Goal: Task Accomplishment & Management: Manage account settings

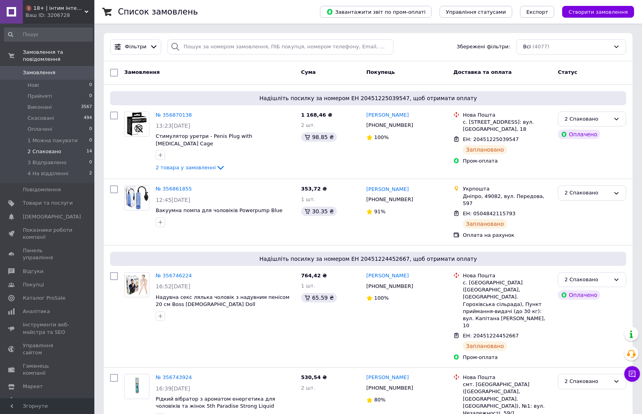
click at [69, 146] on li "2 Спаковано 14" at bounding box center [48, 151] width 97 height 11
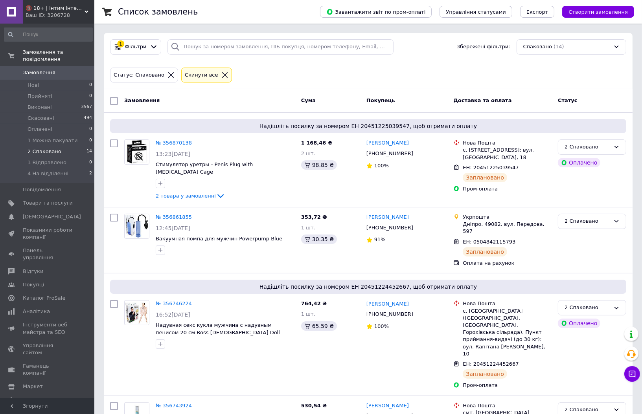
click at [114, 103] on input "checkbox" at bounding box center [114, 101] width 8 height 8
checkbox input "true"
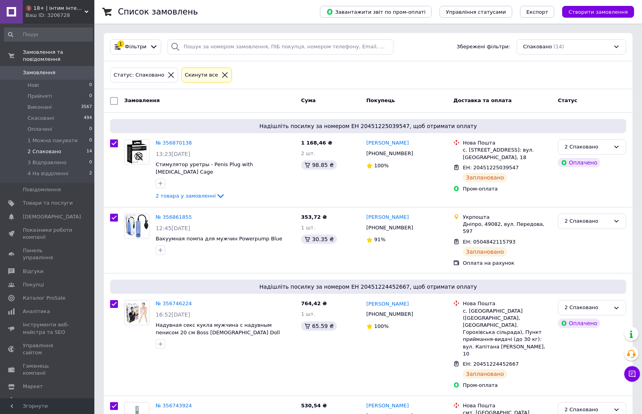
checkbox input "true"
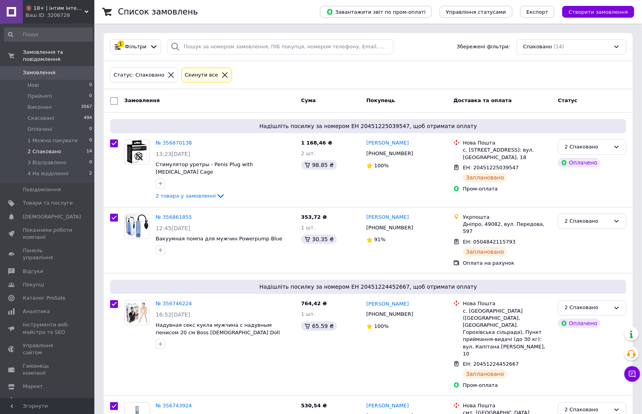
checkbox input "true"
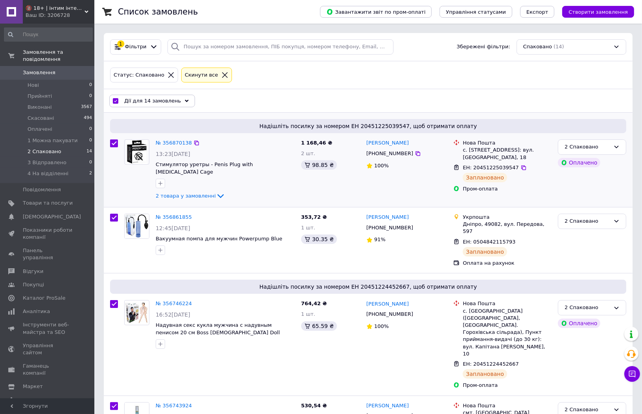
click at [112, 143] on input "checkbox" at bounding box center [114, 143] width 8 height 8
checkbox input "false"
click at [109, 211] on div at bounding box center [114, 240] width 14 height 59
checkbox input "true"
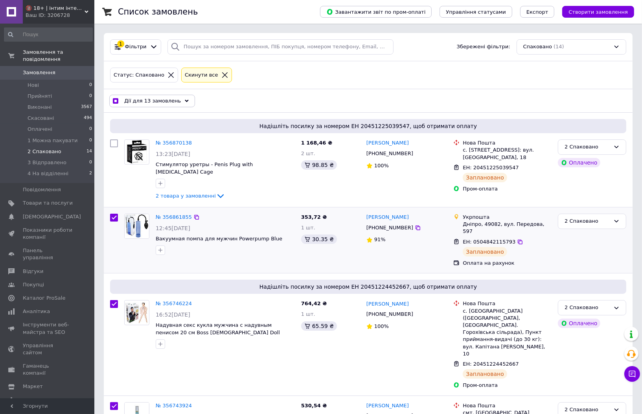
click at [112, 214] on input "checkbox" at bounding box center [114, 218] width 8 height 8
checkbox input "false"
checkbox input "true"
click at [111, 300] on input "checkbox" at bounding box center [114, 304] width 8 height 8
checkbox input "false"
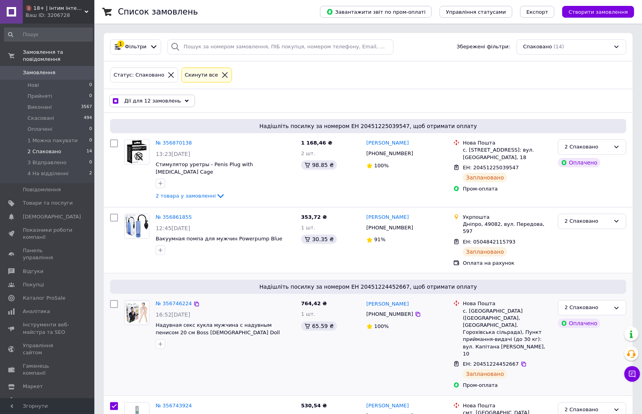
checkbox input "true"
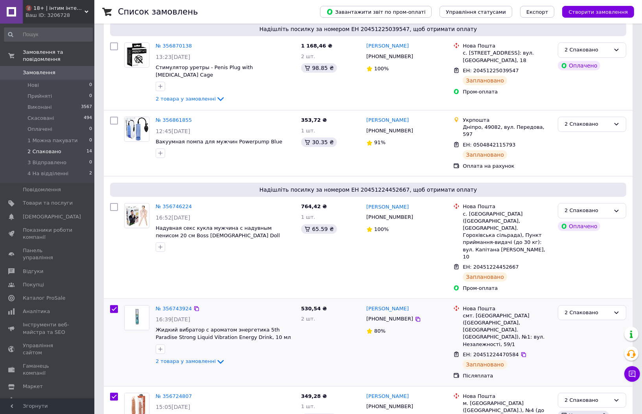
scroll to position [118, 0]
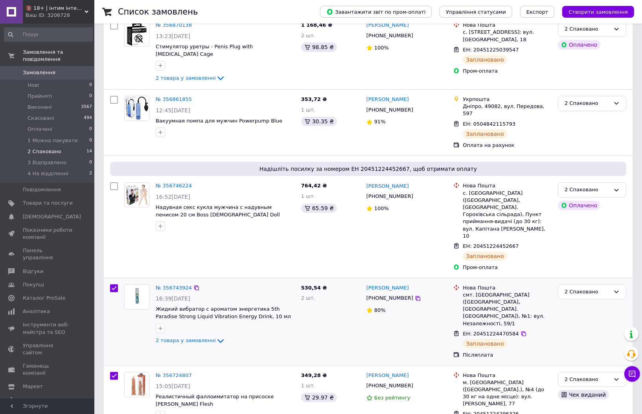
click at [116, 284] on input "checkbox" at bounding box center [114, 288] width 8 height 8
checkbox input "false"
checkbox input "true"
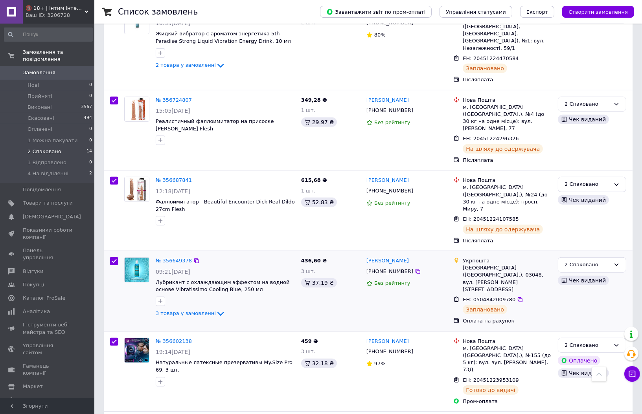
scroll to position [413, 0]
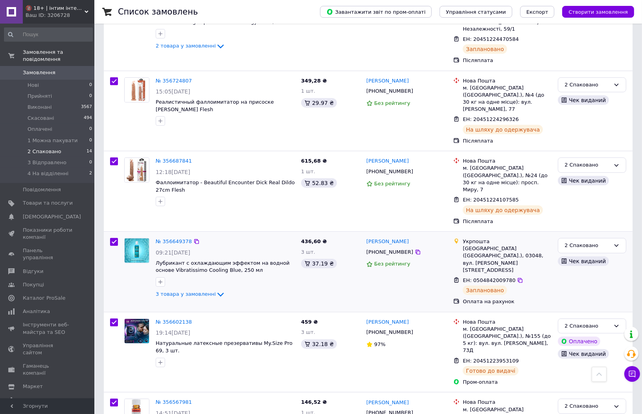
click at [112, 238] on input "checkbox" at bounding box center [114, 242] width 8 height 8
checkbox input "false"
checkbox input "true"
click at [115, 319] on input "checkbox" at bounding box center [114, 323] width 8 height 8
checkbox input "false"
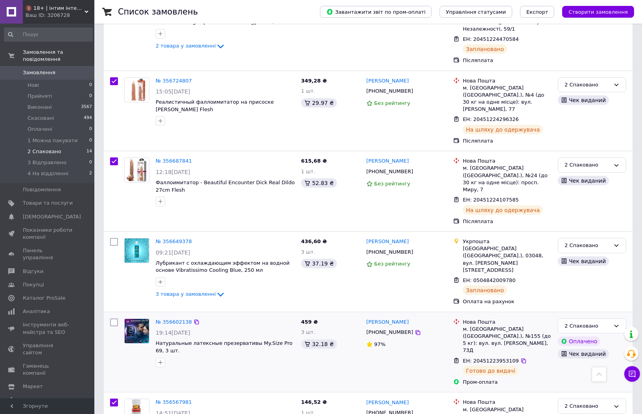
checkbox input "true"
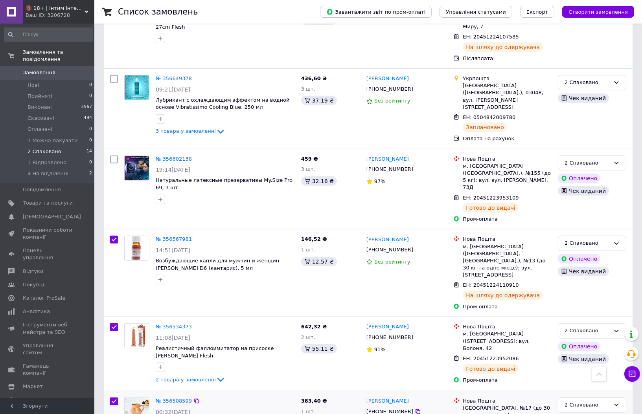
scroll to position [648, 0]
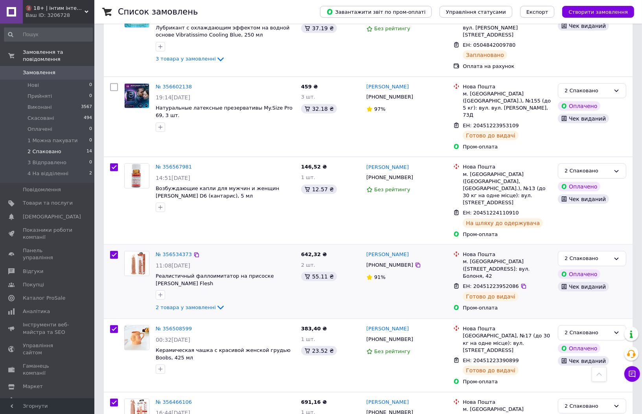
click at [112, 251] on input "checkbox" at bounding box center [114, 255] width 8 height 8
checkbox input "false"
checkbox input "true"
click at [112, 325] on input "checkbox" at bounding box center [114, 329] width 8 height 8
checkbox input "false"
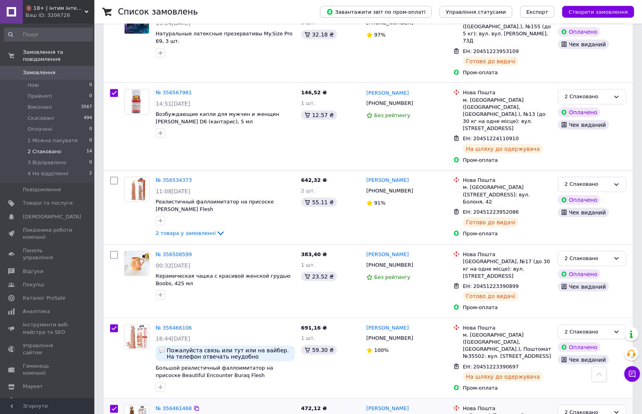
scroll to position [763, 0]
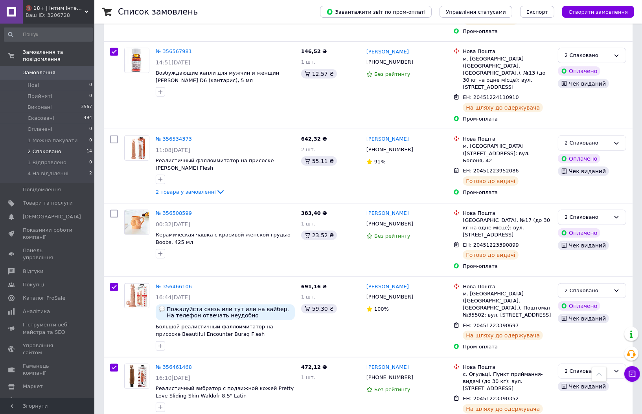
drag, startPoint x: 110, startPoint y: 347, endPoint x: 110, endPoint y: 343, distance: 4.3
checkbox input "true"
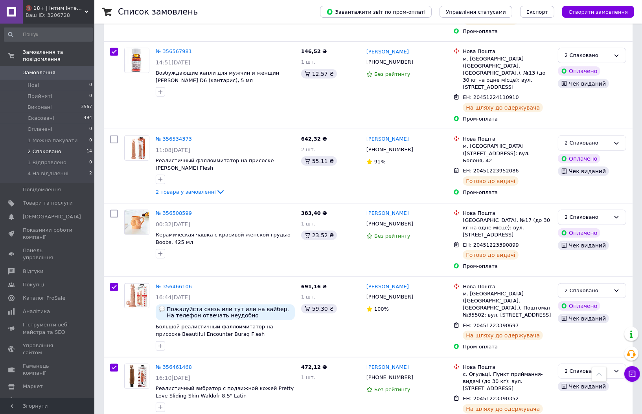
checkbox input "false"
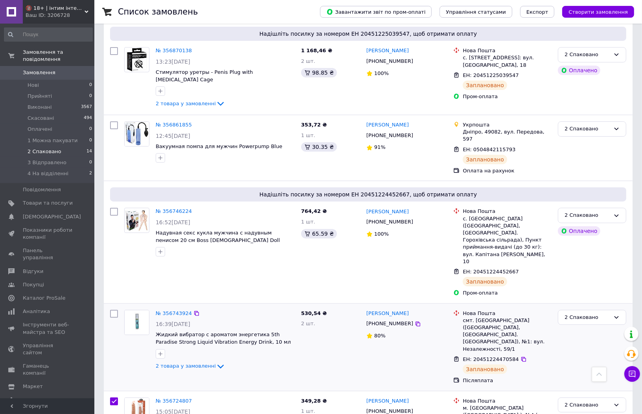
scroll to position [0, 0]
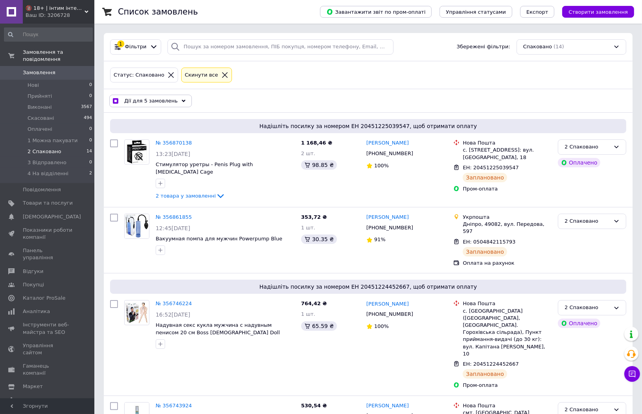
click at [159, 98] on span "Дії для 5 замовлень" at bounding box center [150, 100] width 53 height 7
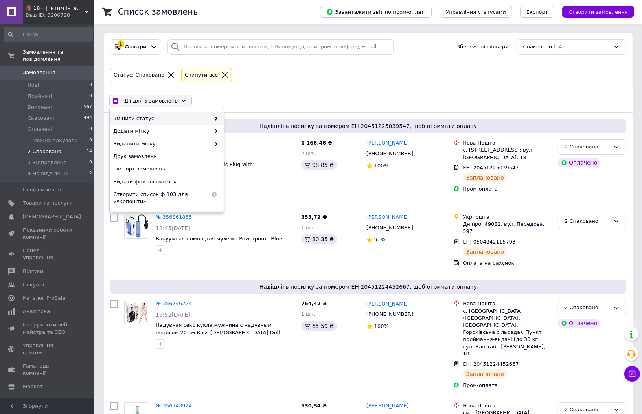
drag, startPoint x: 163, startPoint y: 122, endPoint x: 162, endPoint y: 117, distance: 4.5
click at [162, 117] on span "Змінити статус" at bounding box center [161, 118] width 97 height 7
click at [185, 119] on span "Змінити статус" at bounding box center [161, 118] width 97 height 7
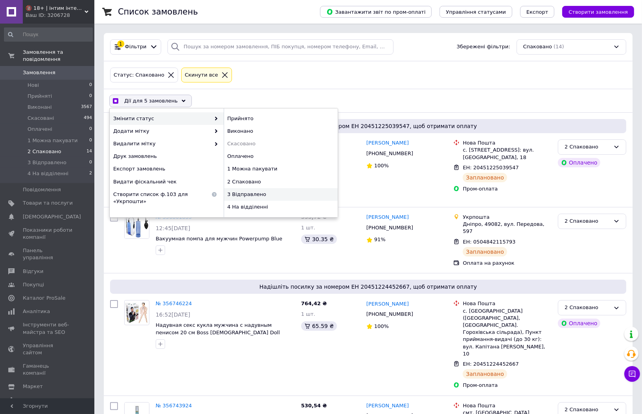
checkbox input "true"
click at [256, 196] on div "3 Відправлено" at bounding box center [281, 194] width 114 height 13
checkbox input "false"
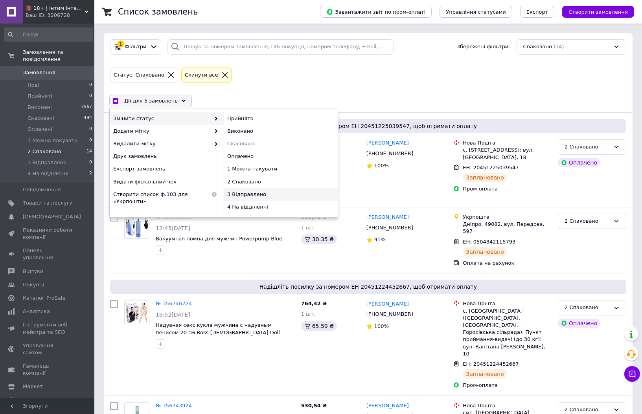
checkbox input "false"
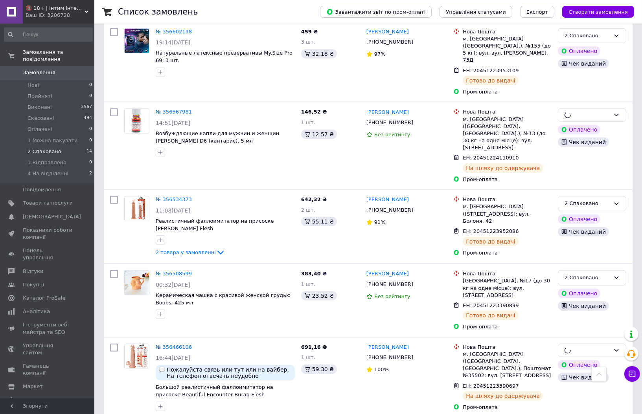
scroll to position [763, 0]
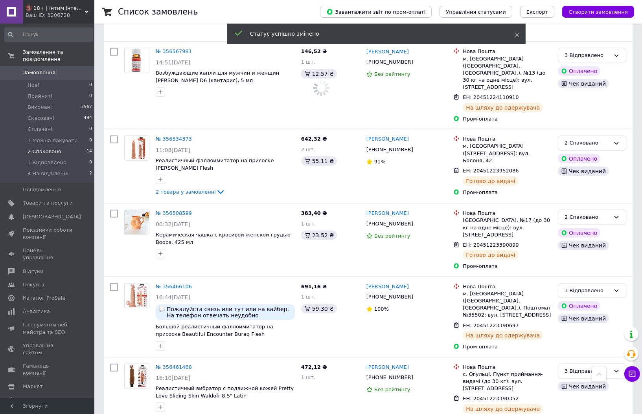
checkbox input "true"
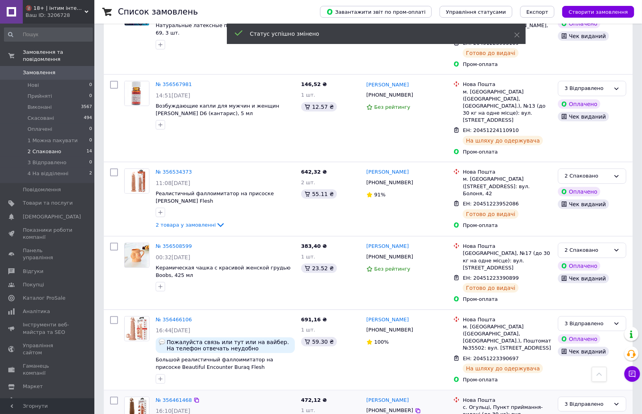
checkbox input "true"
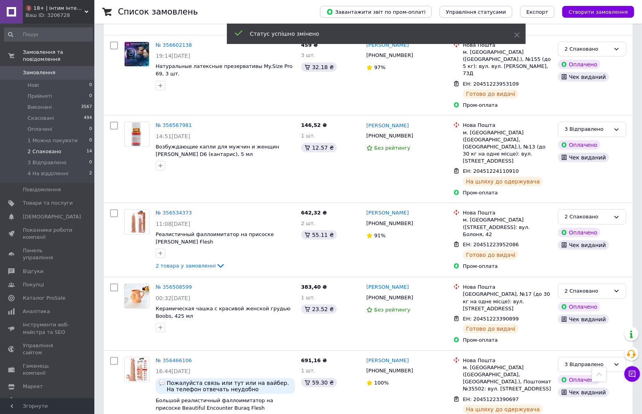
scroll to position [704, 0]
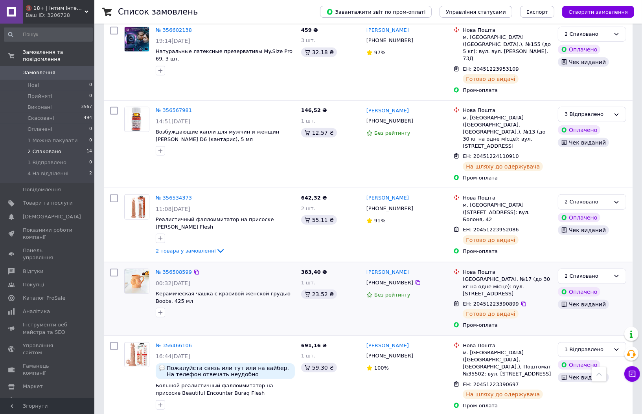
click at [113, 269] on input "checkbox" at bounding box center [114, 273] width 8 height 8
checkbox input "true"
click at [115, 194] on input "checkbox" at bounding box center [114, 198] width 8 height 8
checkbox input "true"
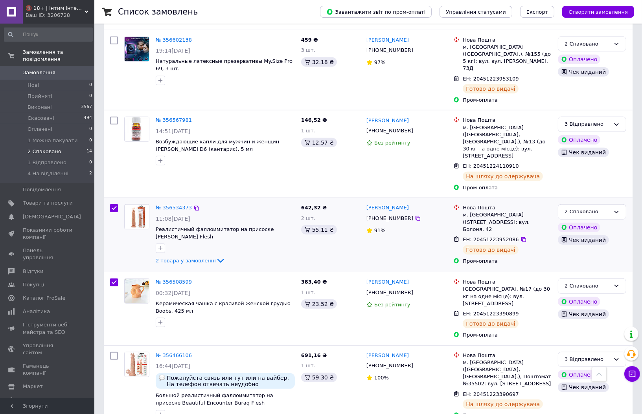
scroll to position [528, 0]
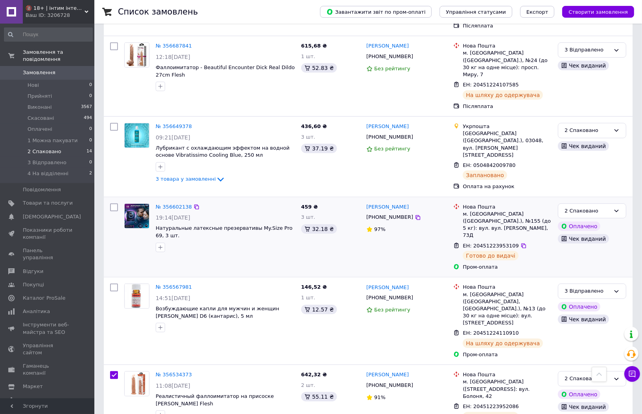
click at [119, 200] on div at bounding box center [114, 237] width 14 height 74
checkbox input "true"
click at [116, 204] on input "checkbox" at bounding box center [114, 208] width 8 height 8
checkbox input "true"
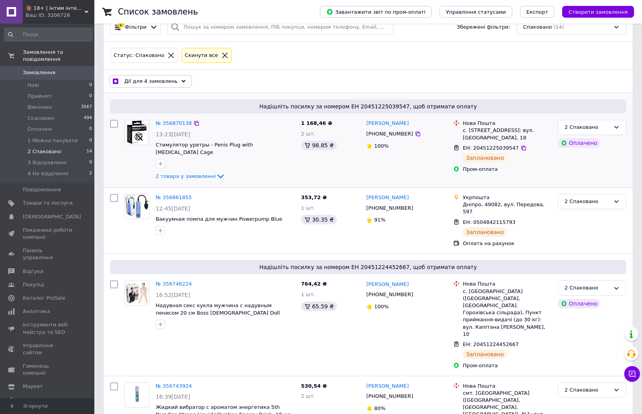
scroll to position [0, 0]
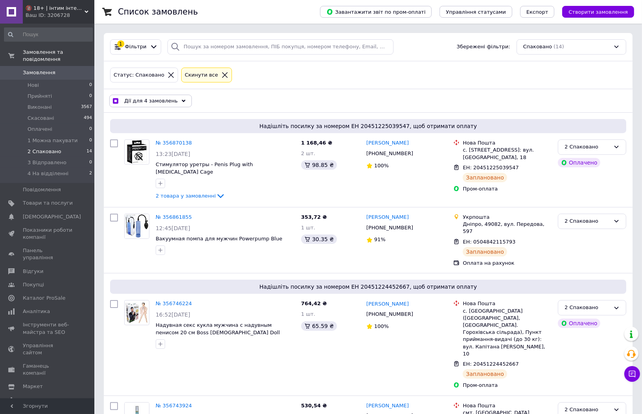
click at [161, 100] on span "Дії для 4 замовлень" at bounding box center [150, 100] width 53 height 7
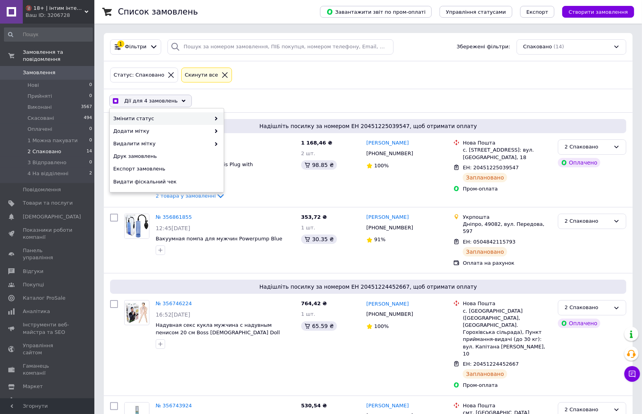
click at [170, 118] on span "Змінити статус" at bounding box center [161, 118] width 97 height 7
click at [169, 119] on span "Змінити статус" at bounding box center [161, 118] width 97 height 7
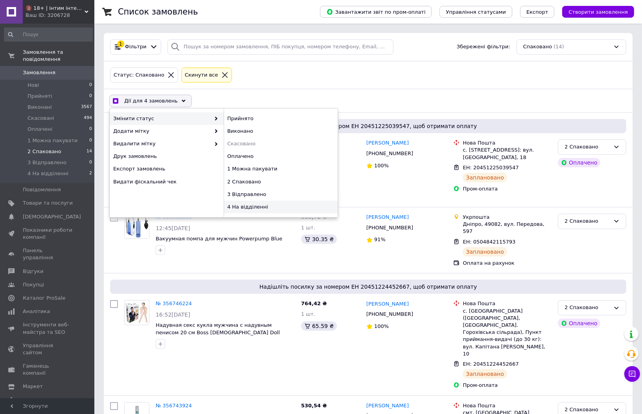
checkbox input "true"
click at [246, 213] on div "4 На відділенні" at bounding box center [281, 207] width 114 height 13
checkbox input "false"
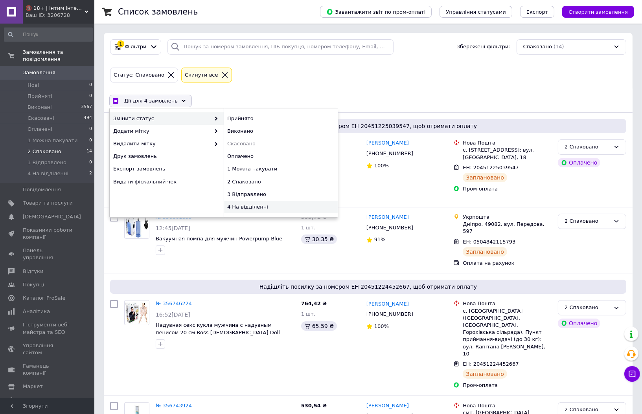
checkbox input "false"
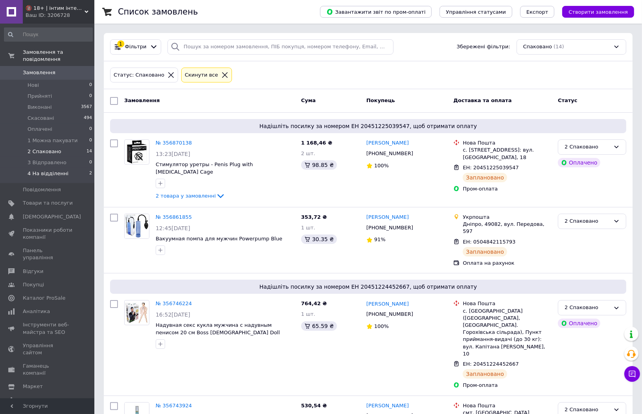
click at [72, 169] on li "4 На відділенні 2" at bounding box center [48, 175] width 97 height 15
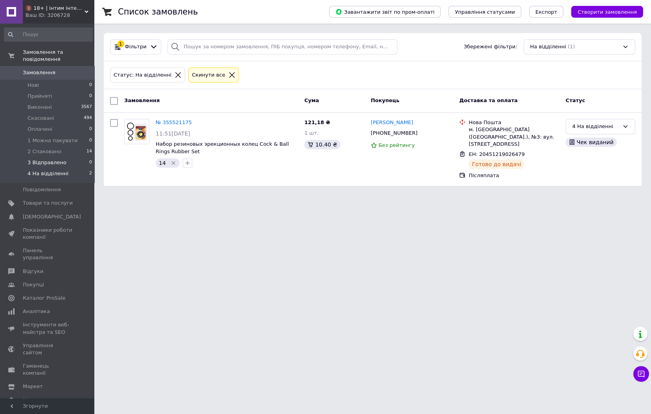
click at [69, 157] on li "3 Відправлено 0" at bounding box center [48, 162] width 97 height 11
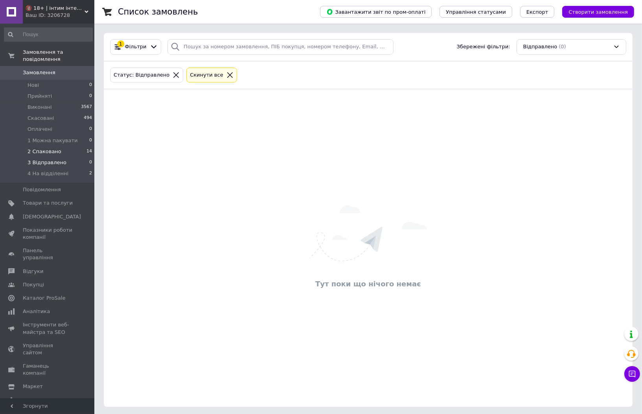
click at [62, 146] on li "2 Спаковано 14" at bounding box center [48, 151] width 97 height 11
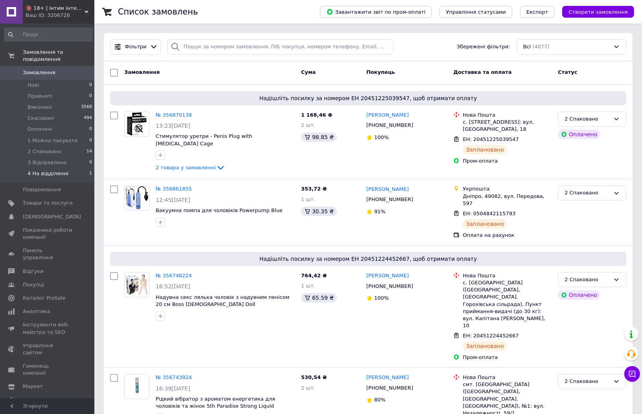
click at [67, 168] on li "4 На відділенні 1" at bounding box center [48, 175] width 97 height 15
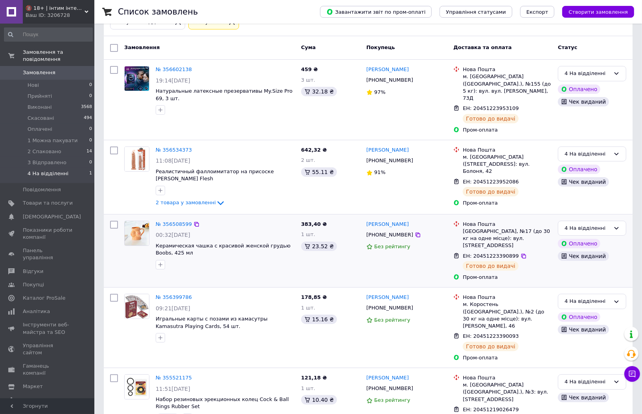
scroll to position [53, 0]
click at [56, 148] on span "2 Спаковано" at bounding box center [45, 151] width 34 height 7
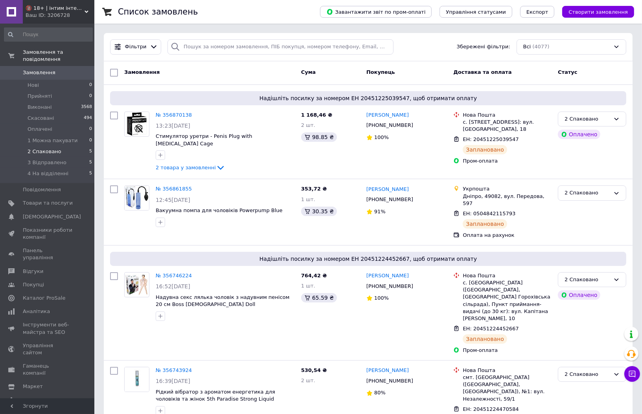
click at [64, 146] on li "2 Спаковано 5" at bounding box center [48, 151] width 97 height 11
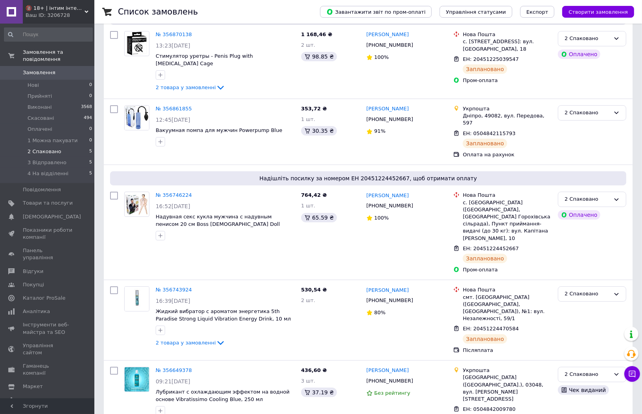
scroll to position [110, 0]
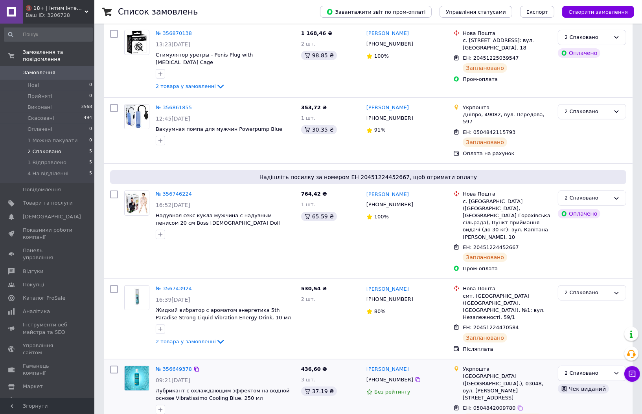
click at [595, 383] on div "Чек виданий" at bounding box center [592, 389] width 72 height 13
click at [589, 369] on div "2 Спаковано" at bounding box center [587, 373] width 46 height 8
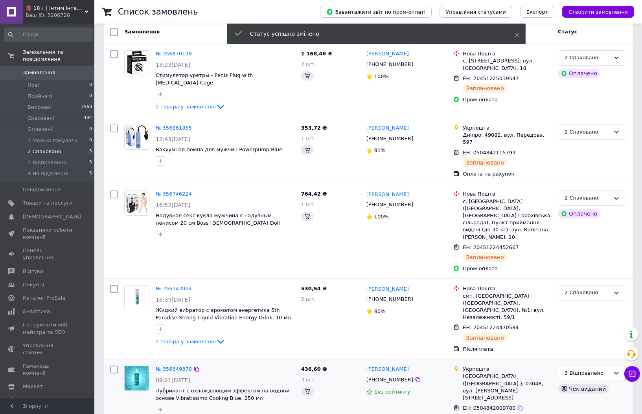
scroll to position [110, 0]
